Goal: Find contact information: Find contact information

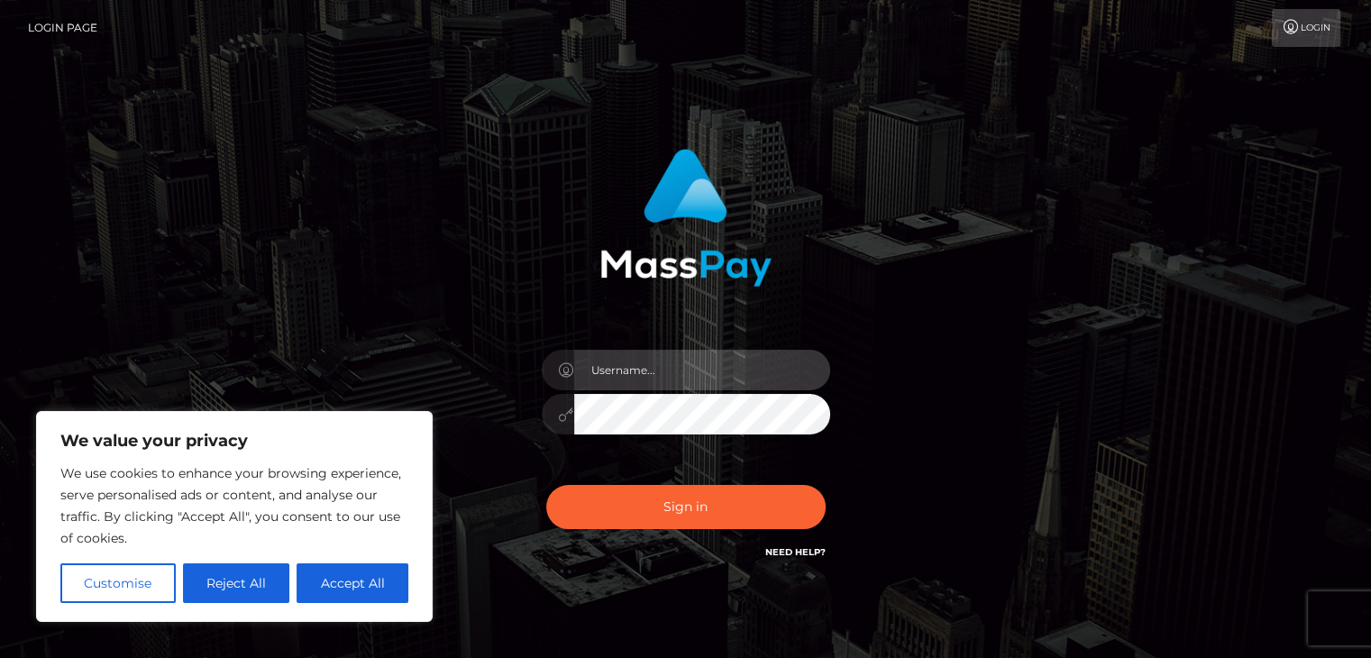
click at [613, 365] on input "text" at bounding box center [702, 370] width 256 height 41
type input "katescutiies@gmail.com"
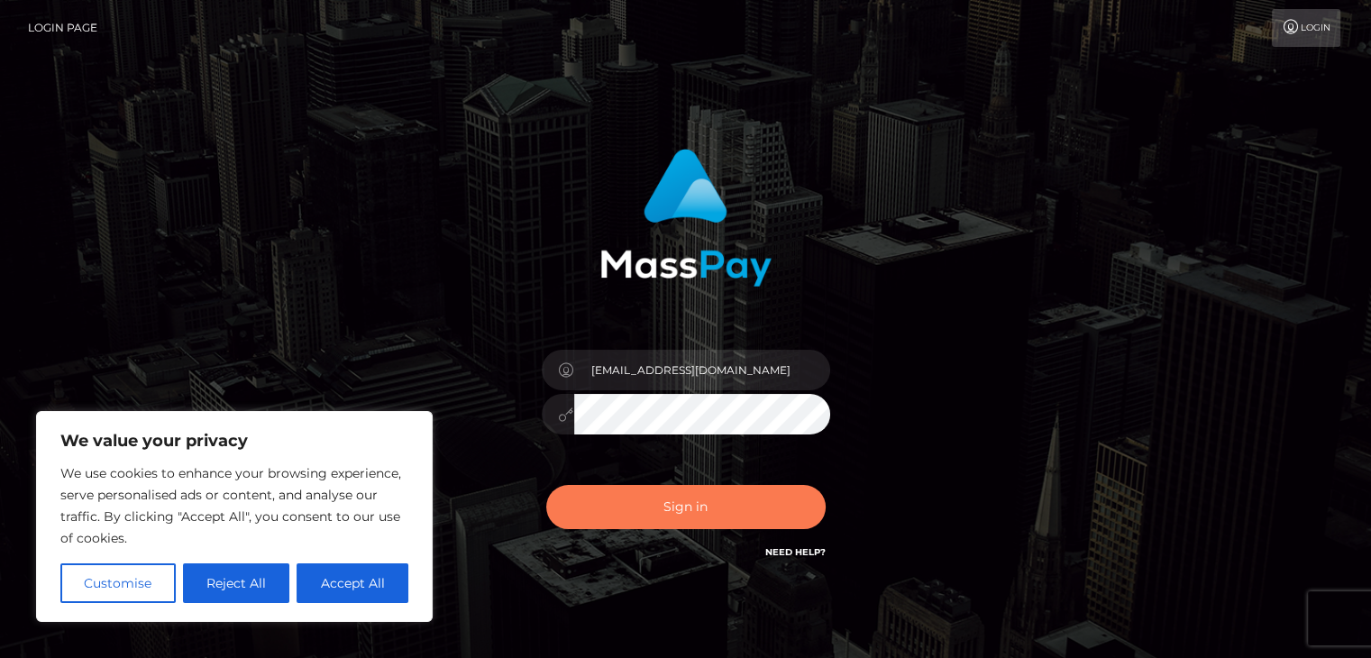
click at [730, 510] on button "Sign in" at bounding box center [685, 507] width 279 height 44
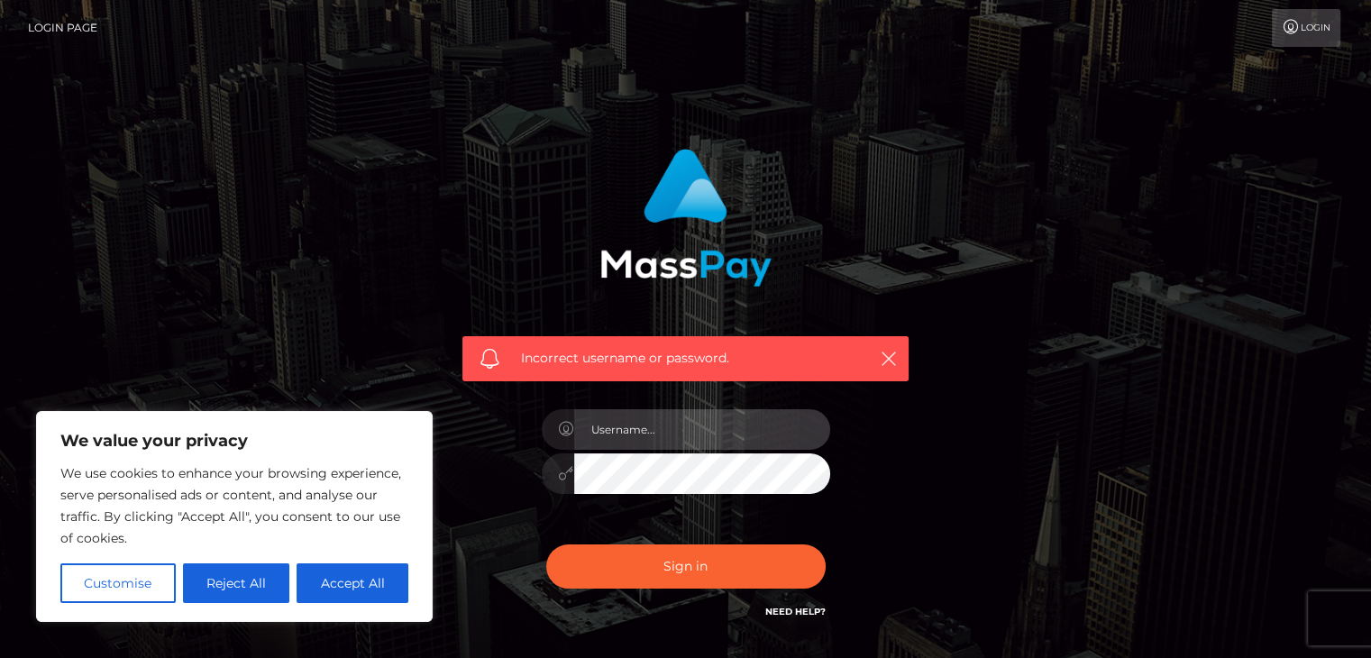
click at [642, 428] on input "text" at bounding box center [702, 429] width 256 height 41
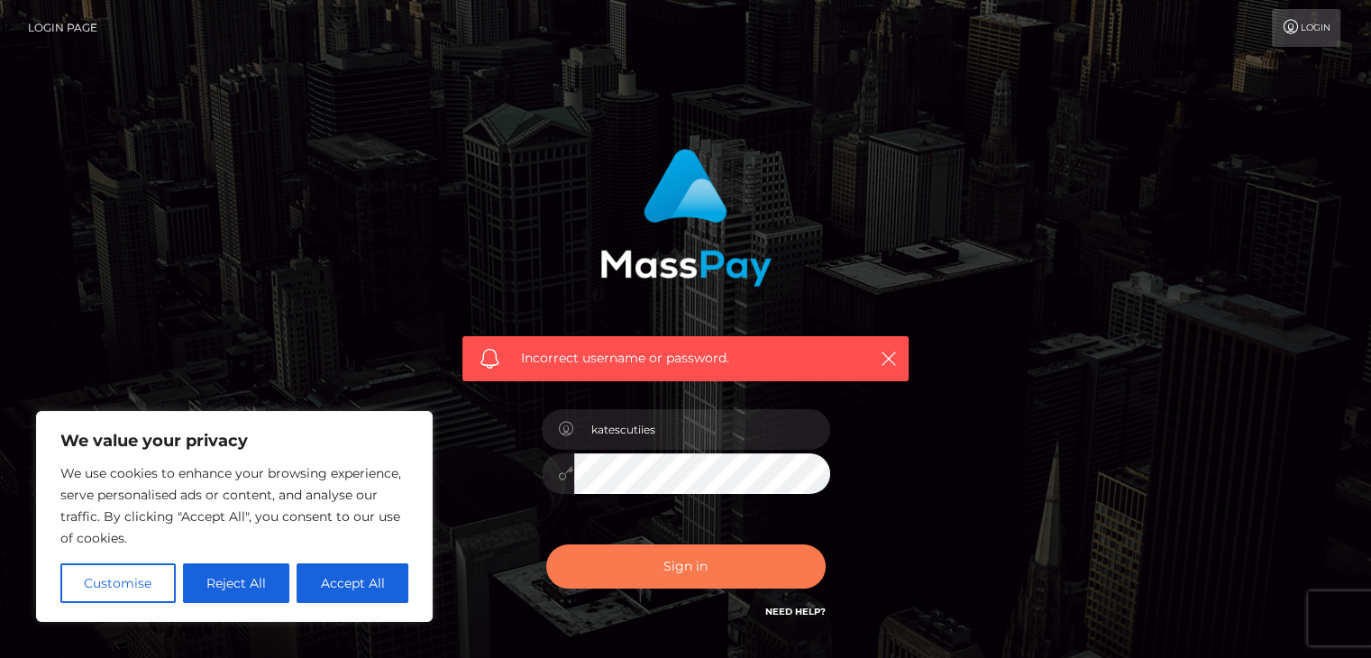
type input "katescutiies"
click at [631, 569] on button "Sign in" at bounding box center [685, 566] width 279 height 44
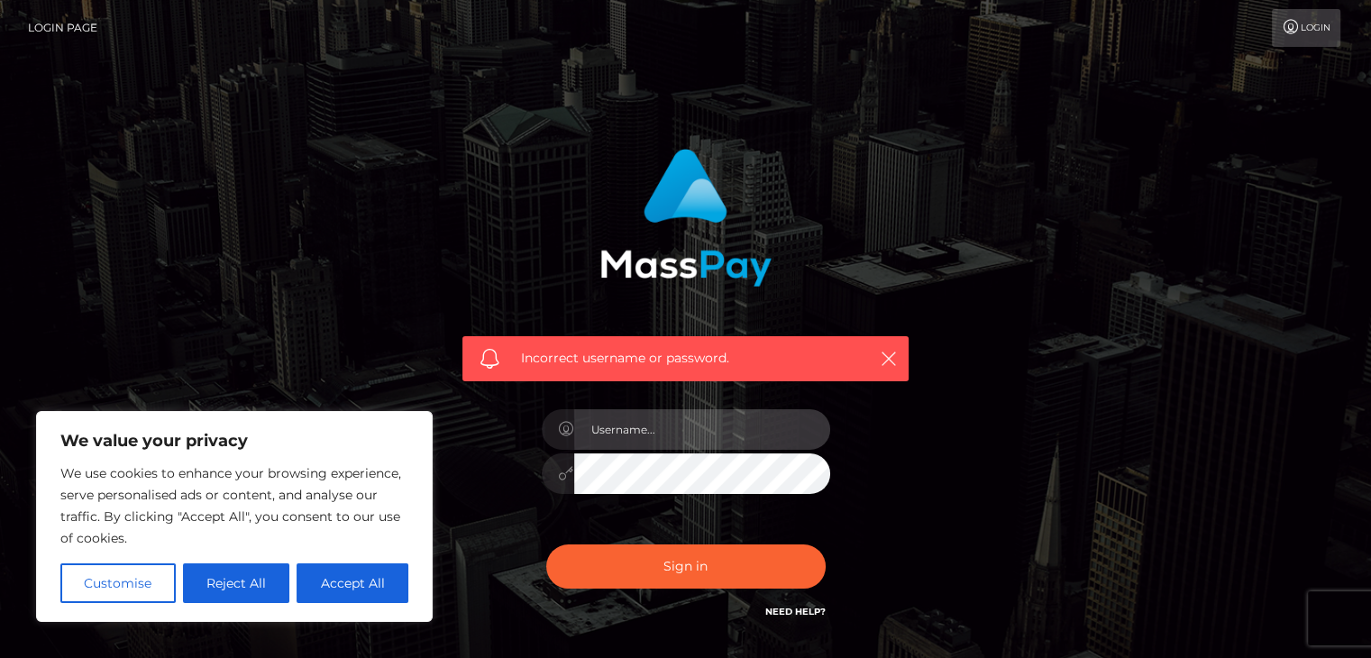
click at [642, 434] on input "text" at bounding box center [702, 429] width 256 height 41
type input "katescutiies"
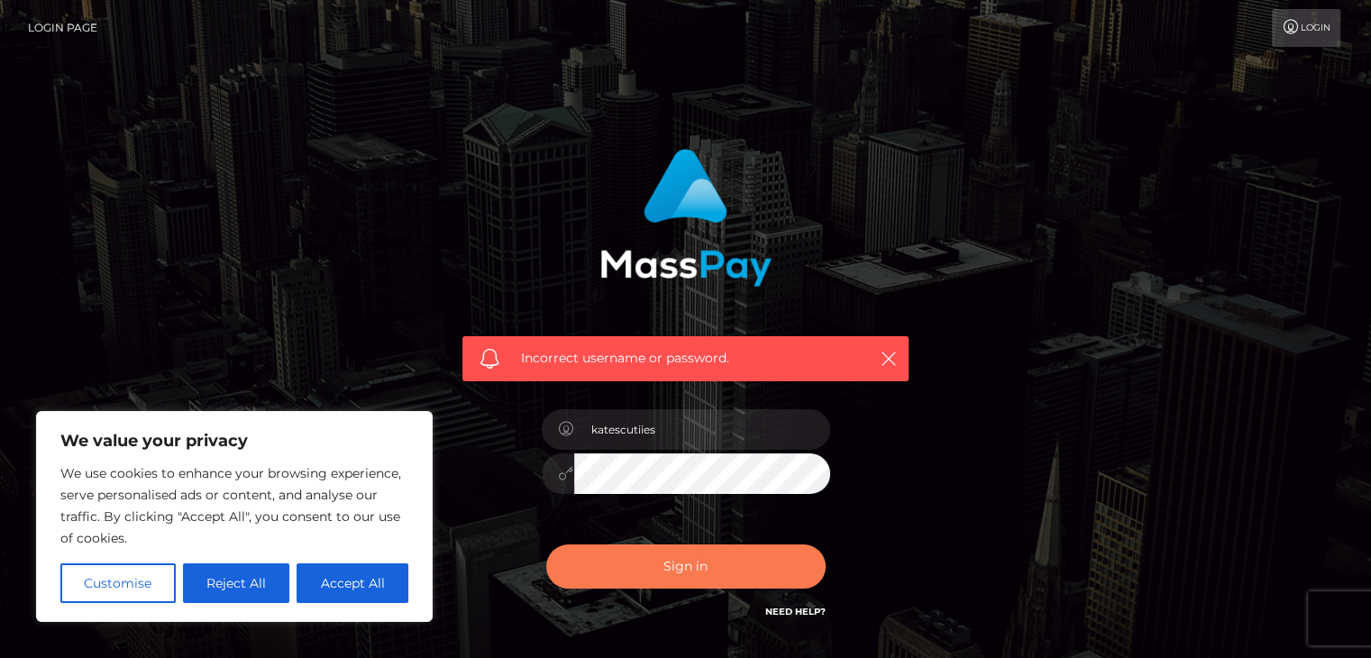
click at [634, 567] on button "Sign in" at bounding box center [685, 566] width 279 height 44
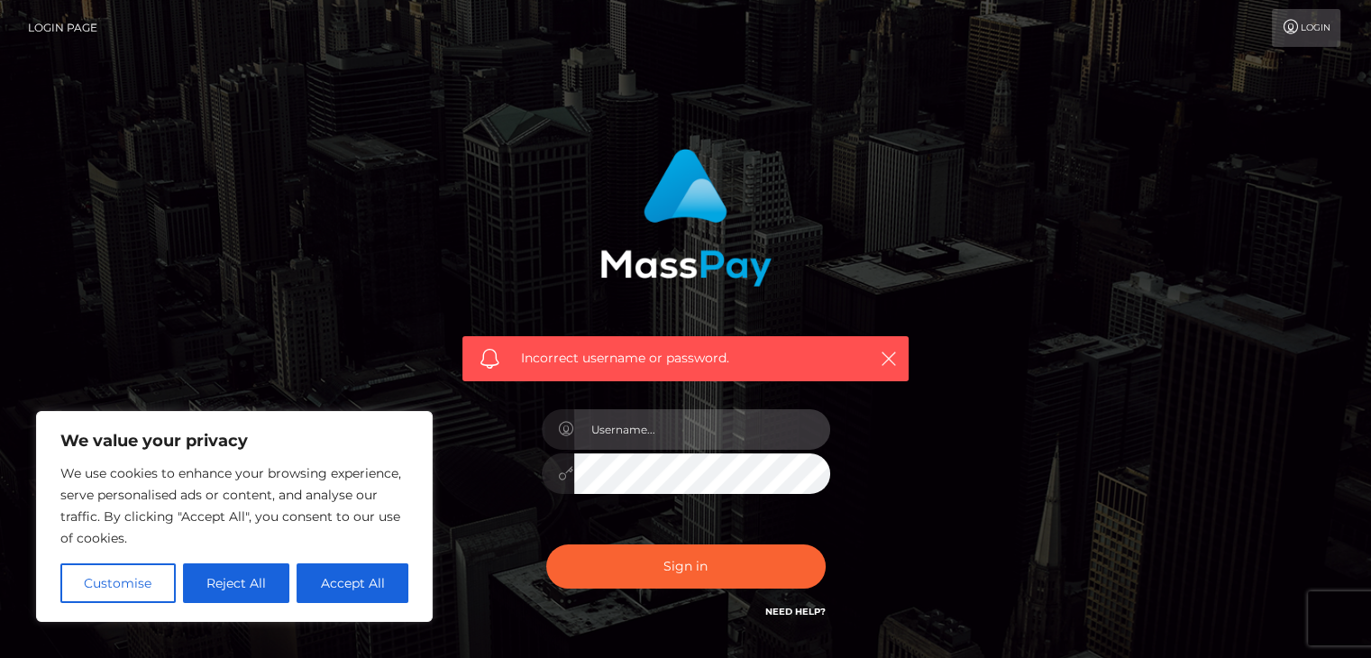
click at [624, 424] on input "text" at bounding box center [702, 429] width 256 height 41
type input "katescutiies"
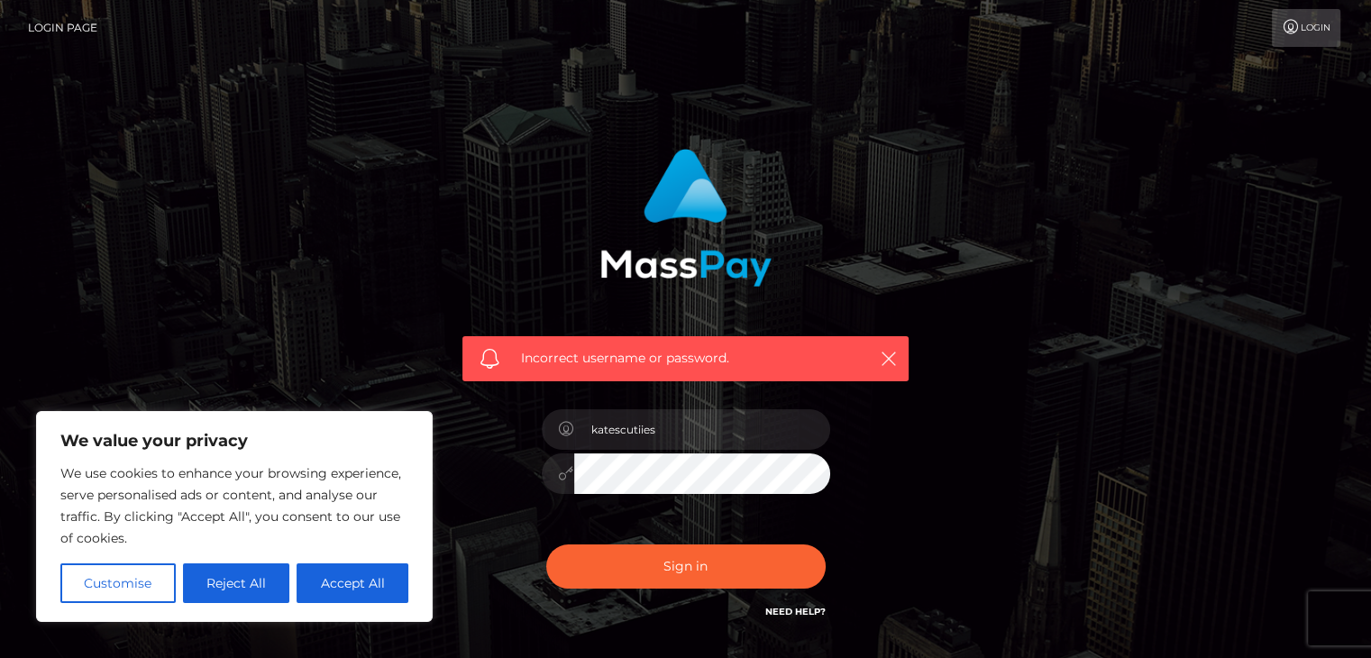
click at [546, 544] on button "Sign in" at bounding box center [685, 566] width 279 height 44
click at [343, 582] on button "Accept All" at bounding box center [353, 583] width 112 height 40
checkbox input "true"
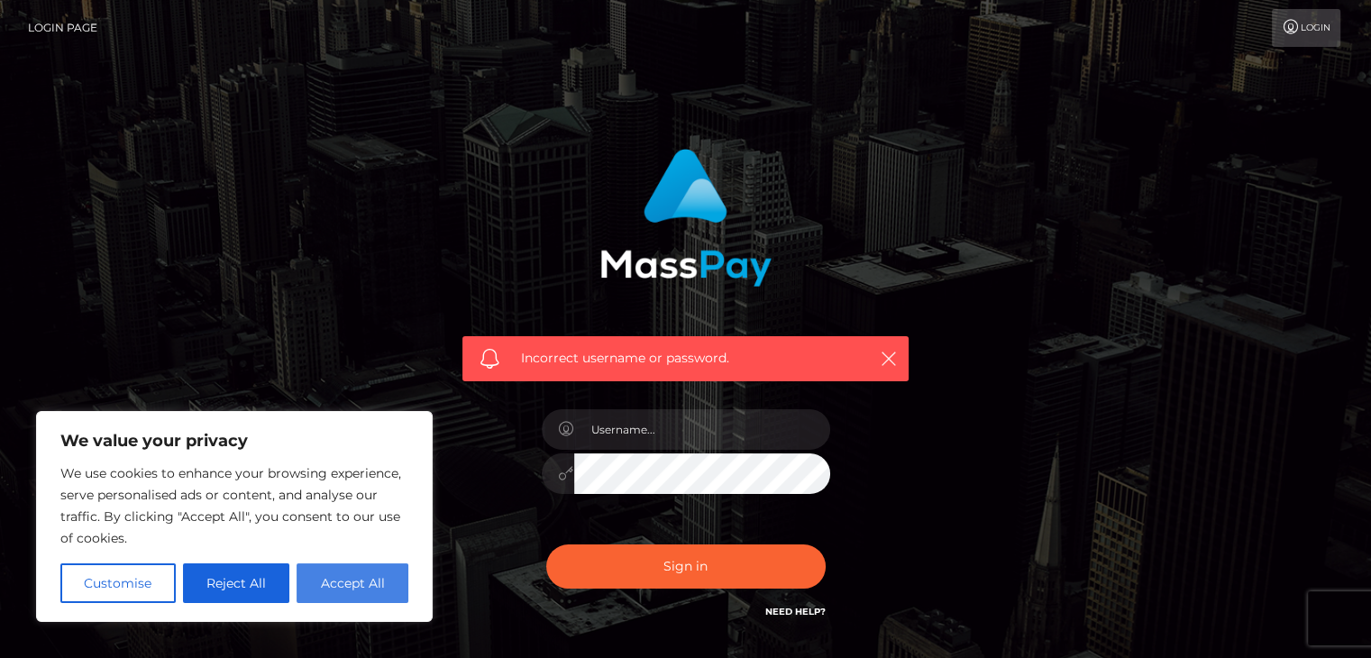
checkbox input "true"
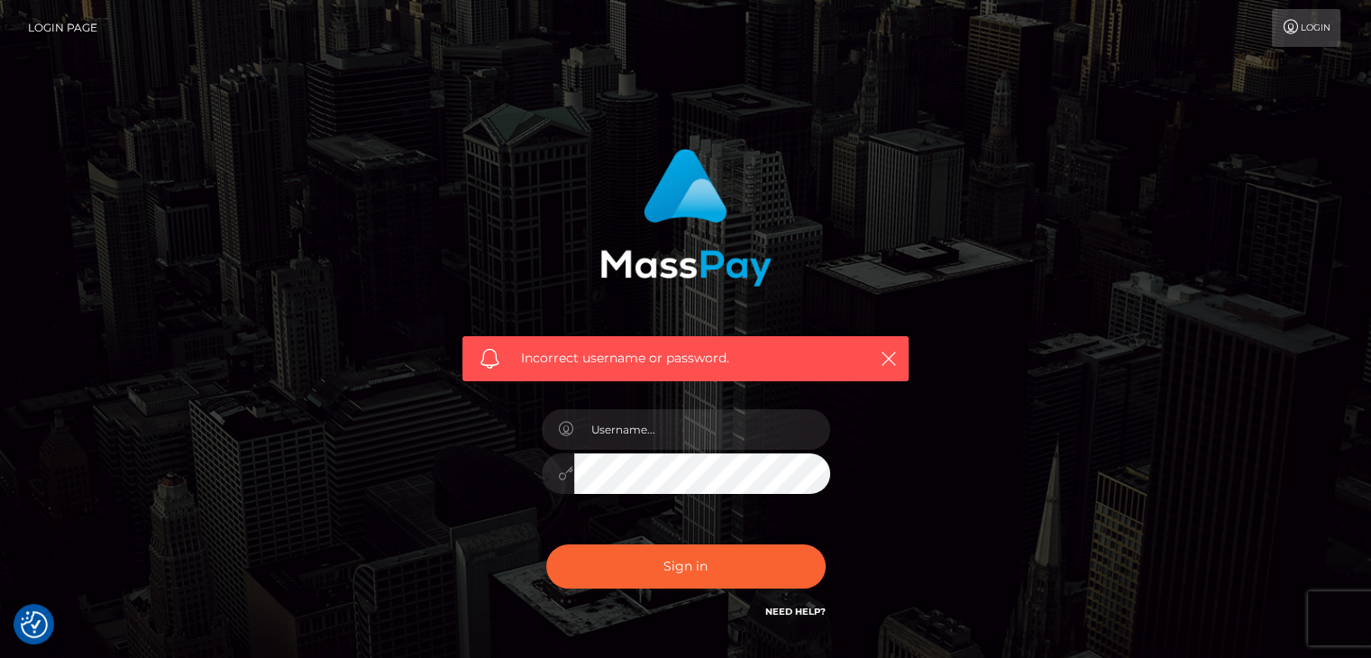
click at [1311, 33] on link "Login" at bounding box center [1306, 28] width 69 height 38
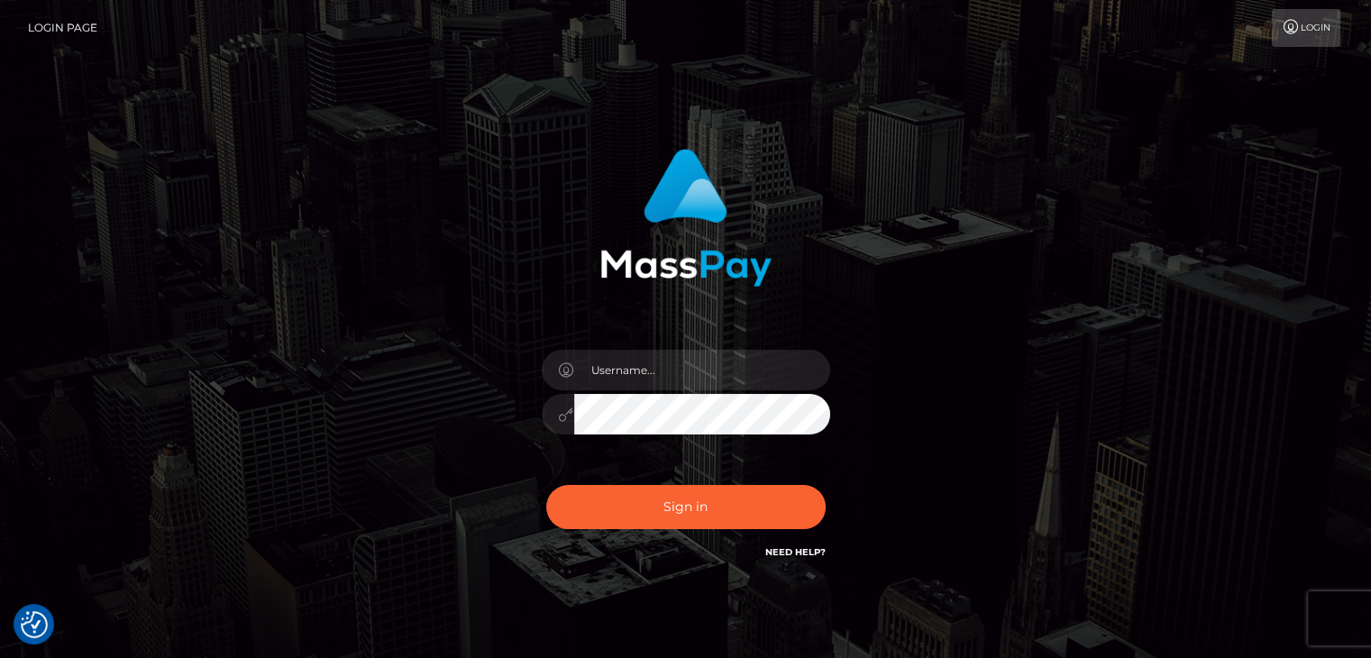
click at [799, 549] on link "Need Help?" at bounding box center [795, 552] width 60 height 12
click at [636, 367] on input "text" at bounding box center [702, 370] width 256 height 41
type input "katescutiies"
click at [635, 516] on button "Sign in" at bounding box center [685, 507] width 279 height 44
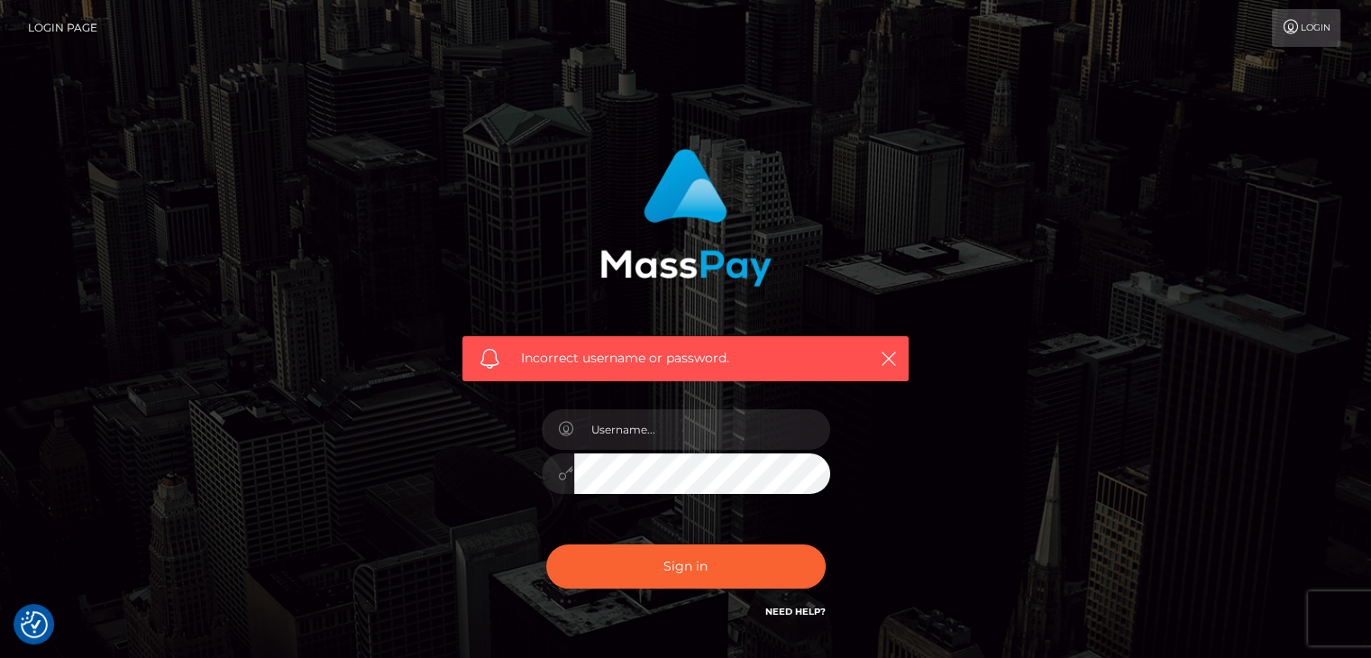
click at [800, 616] on link "Need Help?" at bounding box center [795, 612] width 60 height 12
click at [808, 607] on link "Need Help?" at bounding box center [795, 612] width 60 height 12
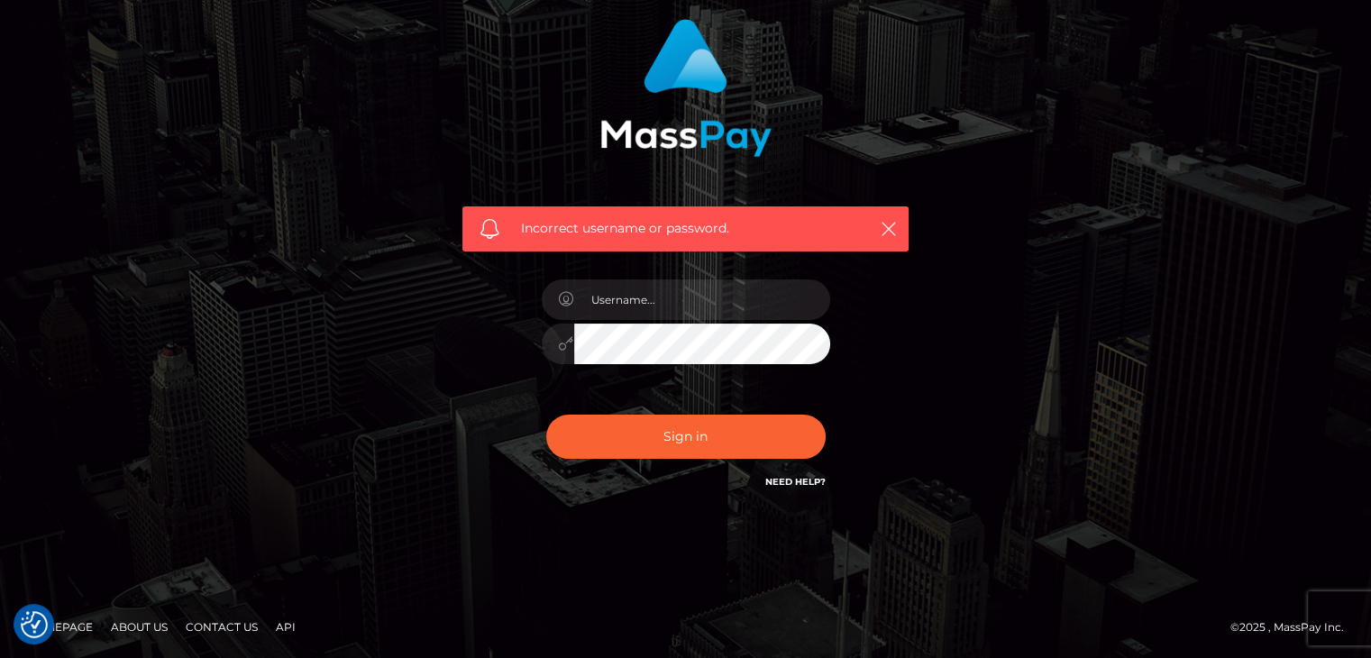
click at [788, 476] on link "Need Help?" at bounding box center [795, 482] width 60 height 12
click at [800, 480] on link "Need Help?" at bounding box center [795, 482] width 60 height 12
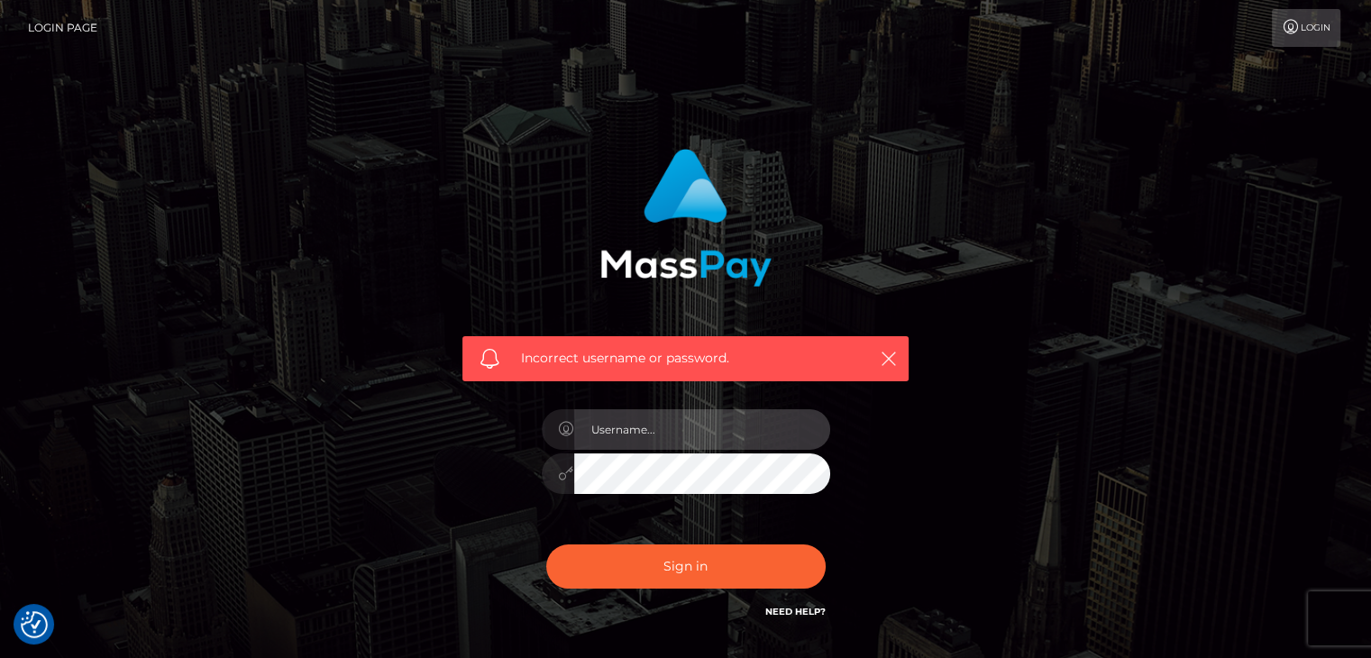
click at [705, 437] on input "text" at bounding box center [702, 429] width 256 height 41
type input "katescutiies@gmail.com"
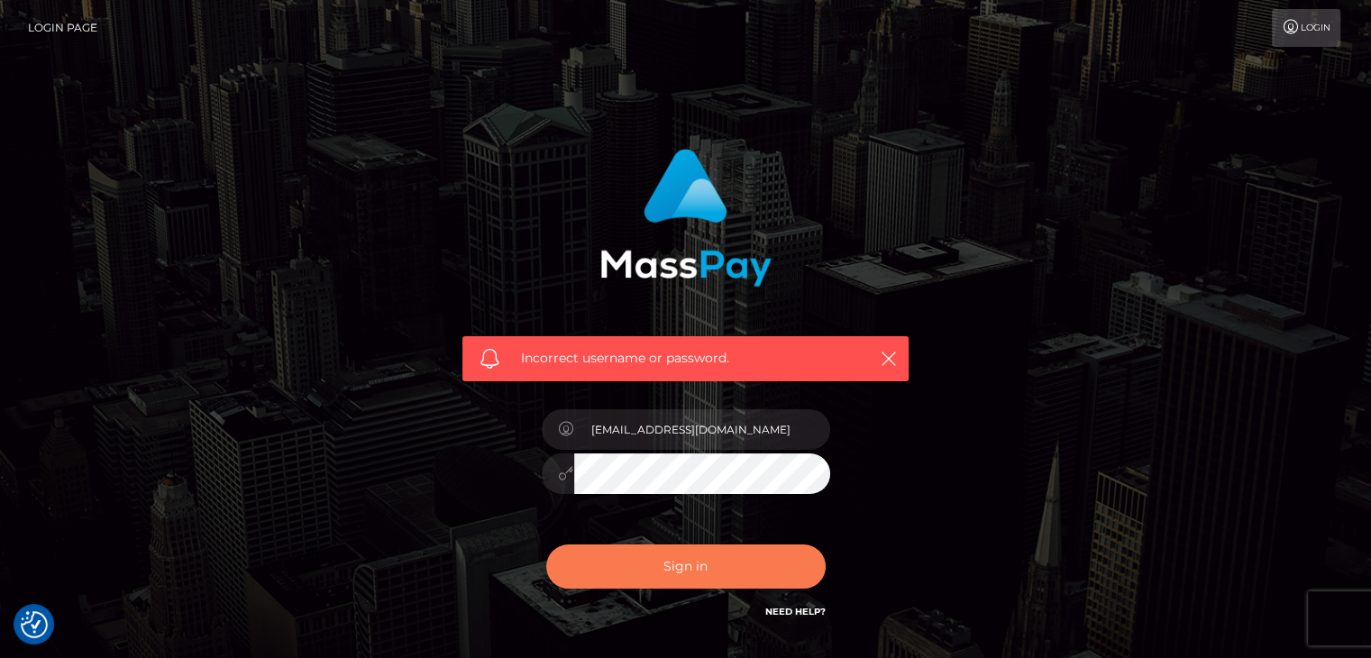
click at [675, 551] on button "Sign in" at bounding box center [685, 566] width 279 height 44
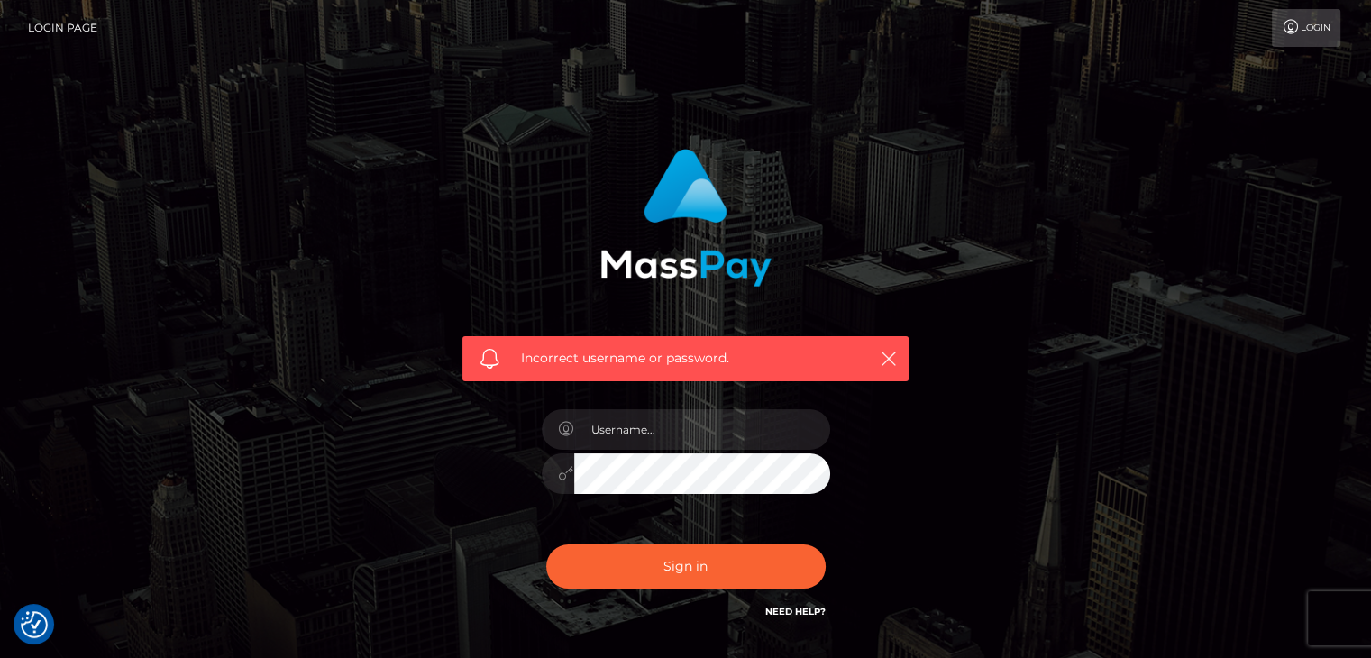
click at [803, 609] on link "Need Help?" at bounding box center [795, 612] width 60 height 12
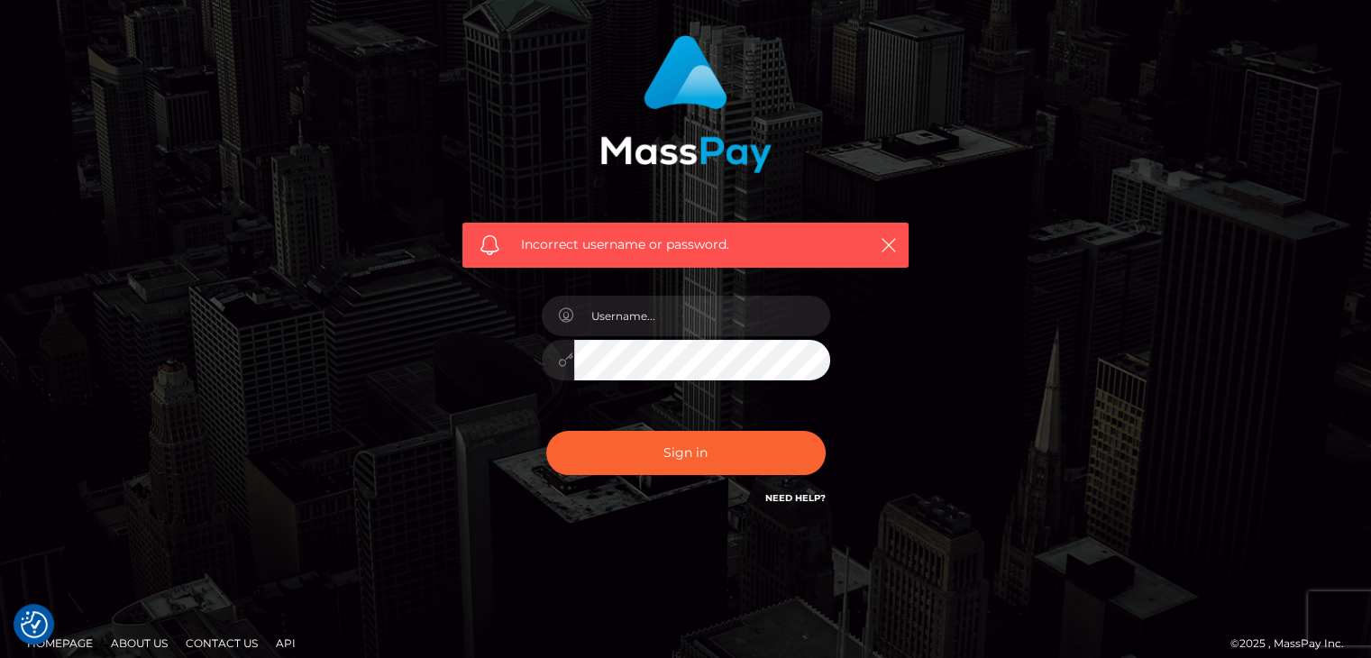
scroll to position [130, 0]
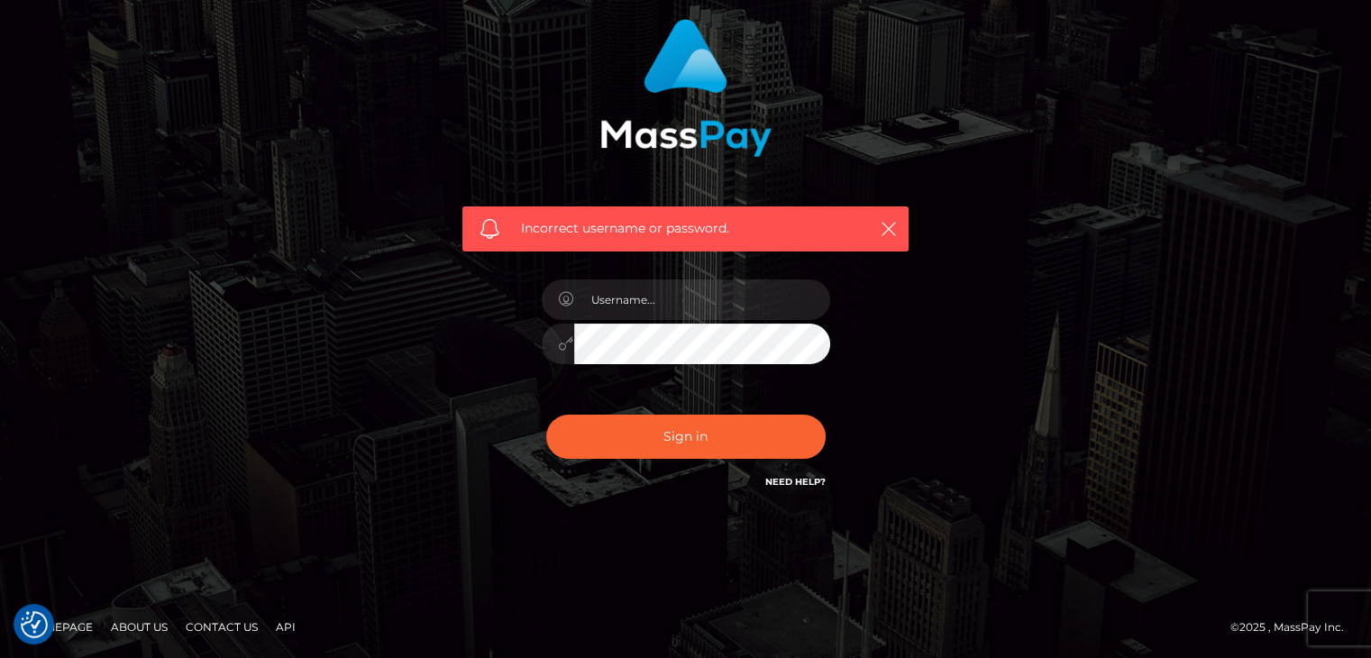
click at [232, 628] on link "Contact Us" at bounding box center [221, 627] width 87 height 28
click at [777, 484] on link "Need Help?" at bounding box center [795, 482] width 60 height 12
click at [187, 621] on link "Contact Us" at bounding box center [221, 627] width 87 height 28
